Goal: Information Seeking & Learning: Learn about a topic

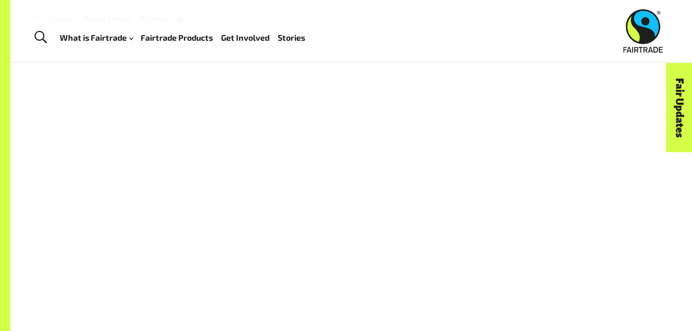
click at [295, 38] on link "Stories" at bounding box center [291, 37] width 27 height 15
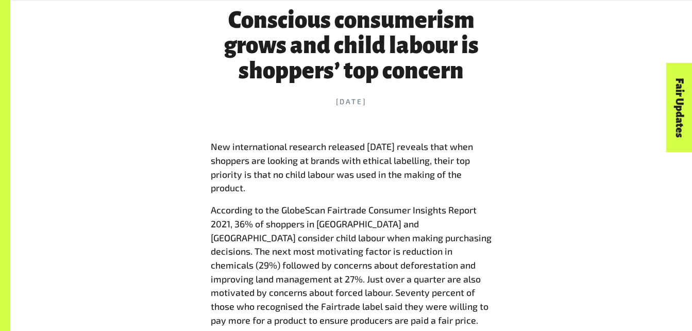
scroll to position [562, 0]
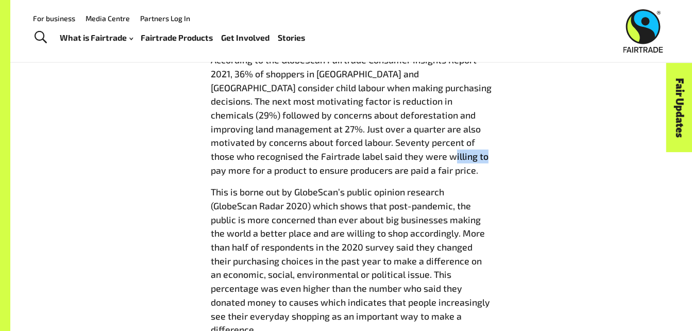
drag, startPoint x: 408, startPoint y: 158, endPoint x: 433, endPoint y: 159, distance: 24.8
click at [433, 159] on p "According to the GlobeScan Fairtrade Consumer Insights Report 2021, 36% of shop…" at bounding box center [352, 115] width 282 height 124
click at [434, 162] on p "According to the GlobeScan Fairtrade Consumer Insights Report 2021, 36% of shop…" at bounding box center [352, 115] width 282 height 124
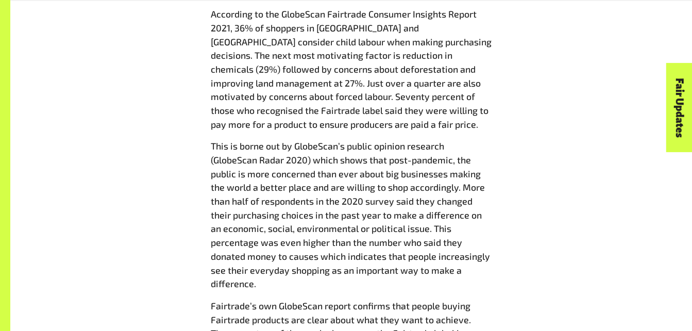
scroll to position [611, 0]
